Goal: Task Accomplishment & Management: Use online tool/utility

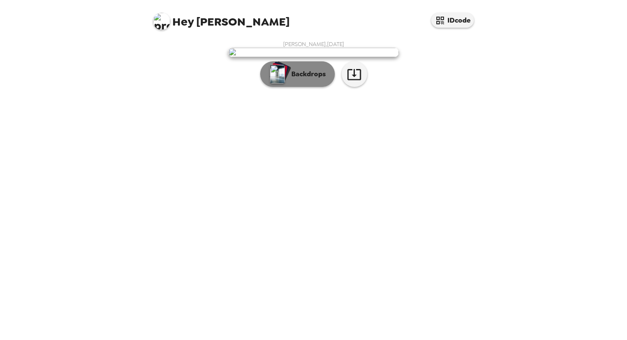
click at [317, 79] on p "Backdrops" at bounding box center [306, 74] width 39 height 10
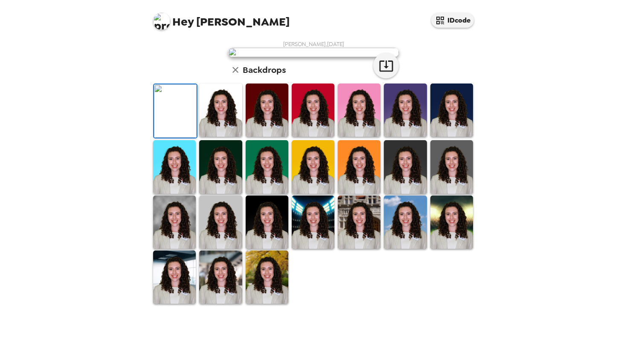
scroll to position [182, 0]
click at [451, 179] on img at bounding box center [451, 166] width 43 height 53
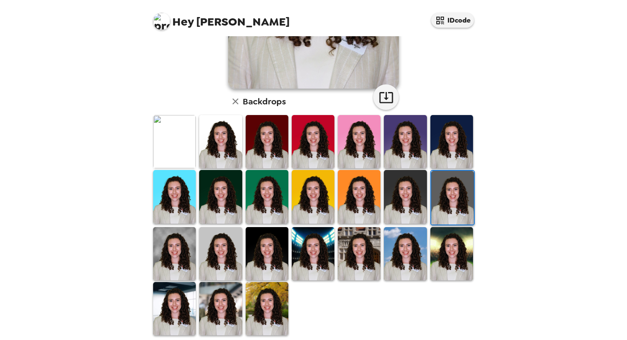
scroll to position [173, 0]
click at [210, 251] on img at bounding box center [220, 253] width 43 height 53
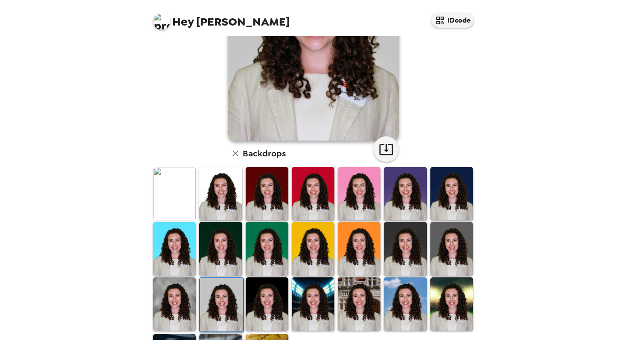
scroll to position [0, 0]
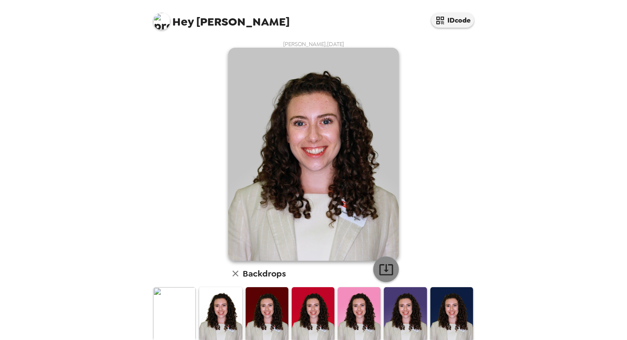
click at [387, 270] on icon "button" at bounding box center [386, 270] width 14 height 11
